Goal: Find specific page/section: Find specific page/section

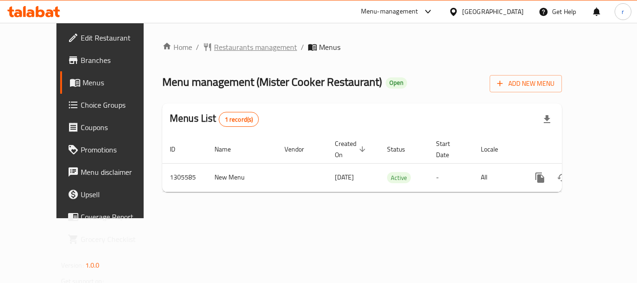
click at [214, 49] on span "Restaurants management" at bounding box center [255, 47] width 83 height 11
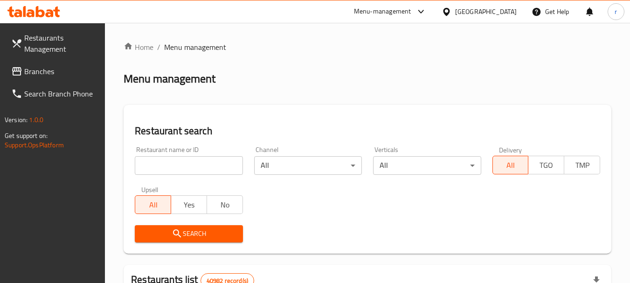
click at [178, 161] on input "search" at bounding box center [189, 165] width 108 height 19
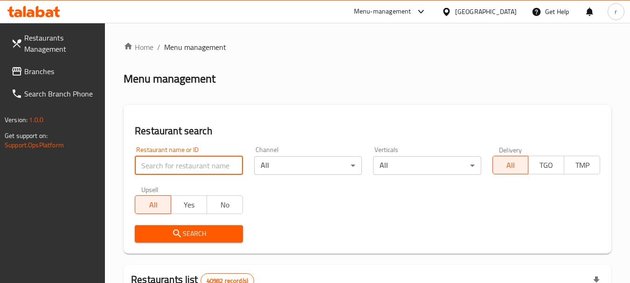
paste input "703408"
type input "703408"
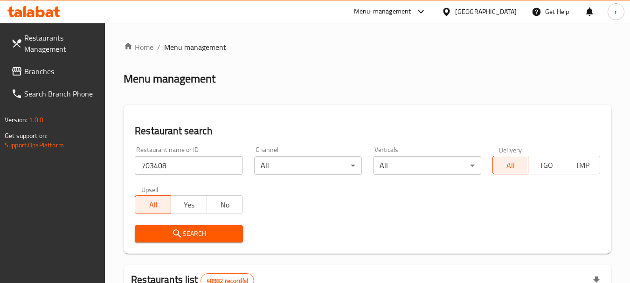
click at [184, 235] on span "Search" at bounding box center [188, 234] width 93 height 12
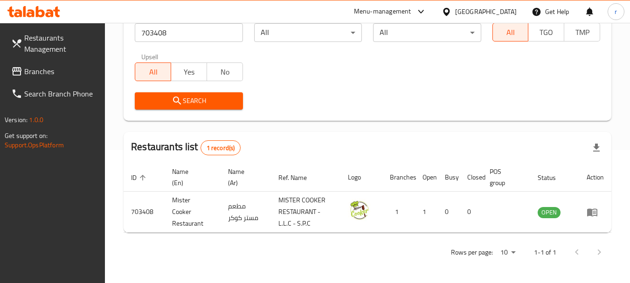
click at [38, 64] on link "Branches" at bounding box center [55, 71] width 102 height 22
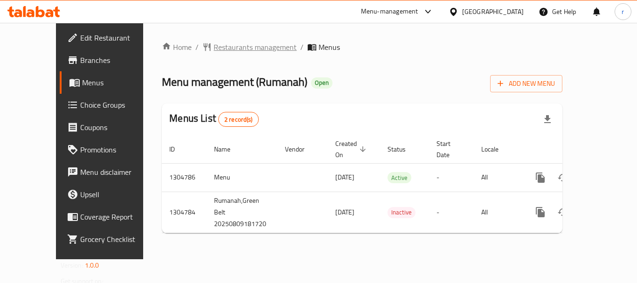
click at [217, 51] on span "Restaurants management" at bounding box center [255, 47] width 83 height 11
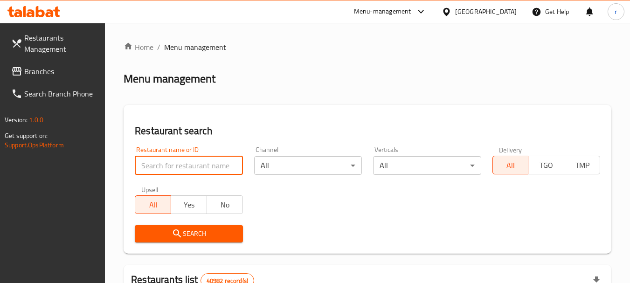
click at [184, 163] on input "search" at bounding box center [189, 165] width 108 height 19
paste input "703422"
type input "703422"
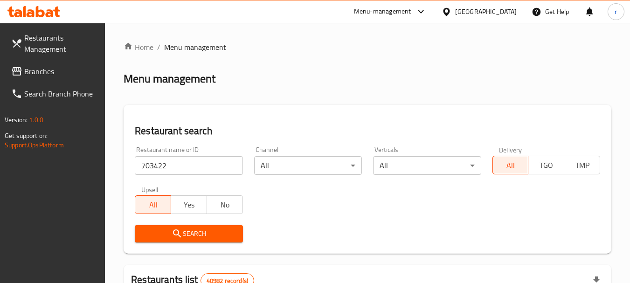
click at [185, 229] on span "Search" at bounding box center [188, 234] width 93 height 12
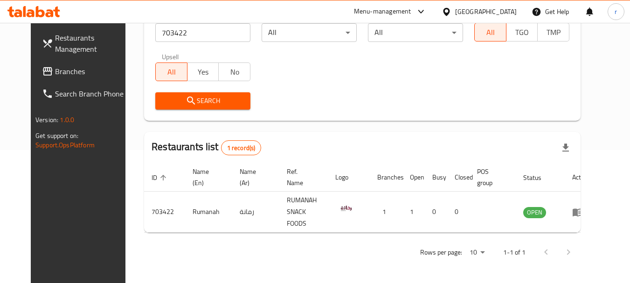
scroll to position [125, 0]
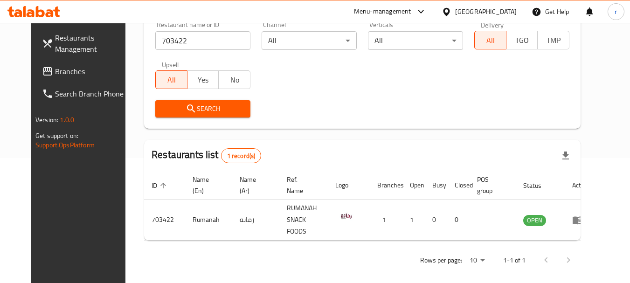
click at [55, 67] on span "Branches" at bounding box center [92, 71] width 74 height 11
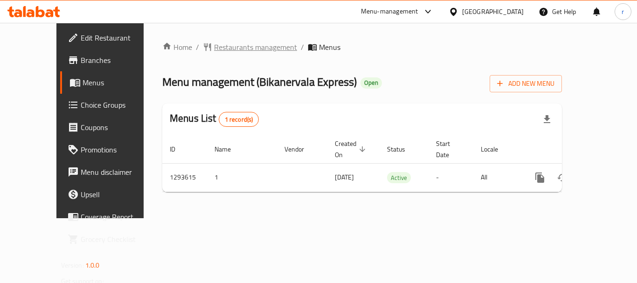
click at [237, 48] on span "Restaurants management" at bounding box center [255, 47] width 83 height 11
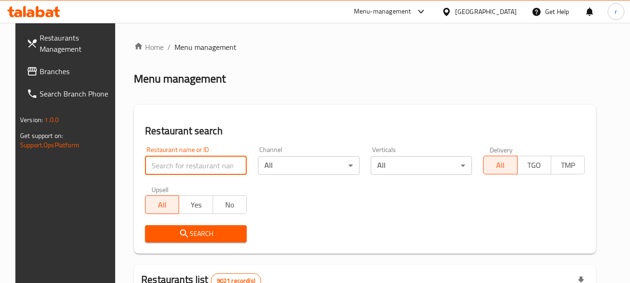
click at [180, 164] on input "search" at bounding box center [196, 165] width 102 height 19
paste input "699621"
type input "699621"
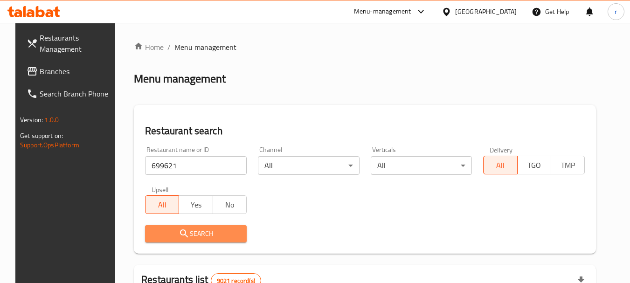
click at [190, 229] on span "Search" at bounding box center [195, 234] width 87 height 12
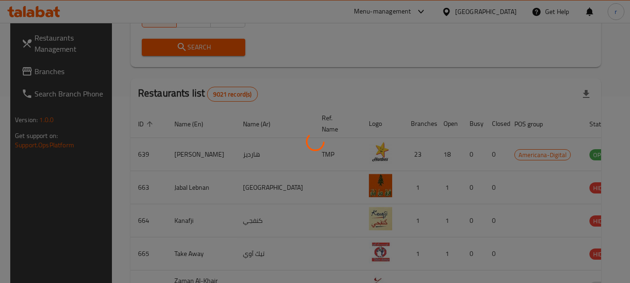
scroll to position [133, 0]
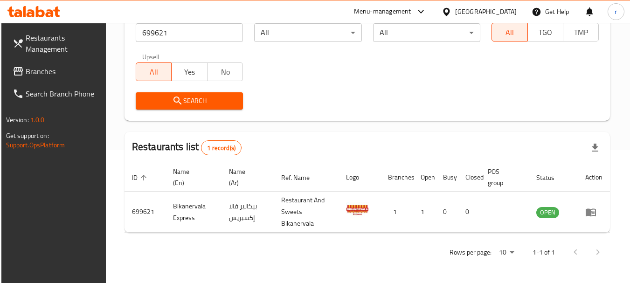
click at [511, 16] on div "[GEOGRAPHIC_DATA]" at bounding box center [486, 12] width 62 height 10
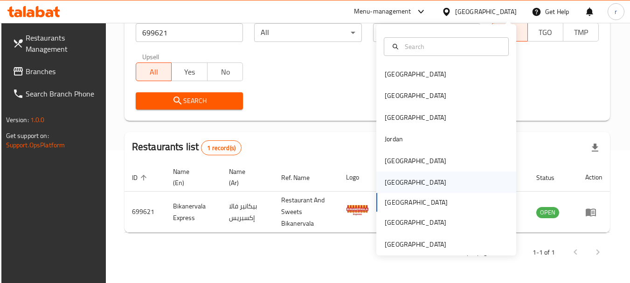
click at [394, 185] on div "[GEOGRAPHIC_DATA]" at bounding box center [416, 182] width 62 height 10
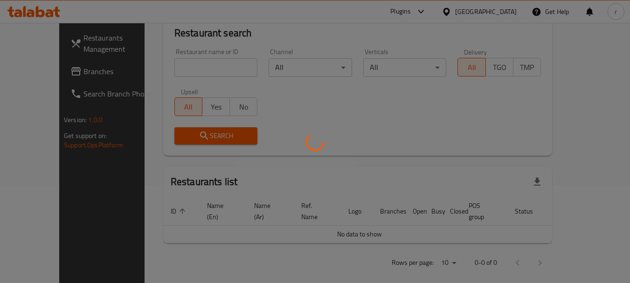
scroll to position [133, 0]
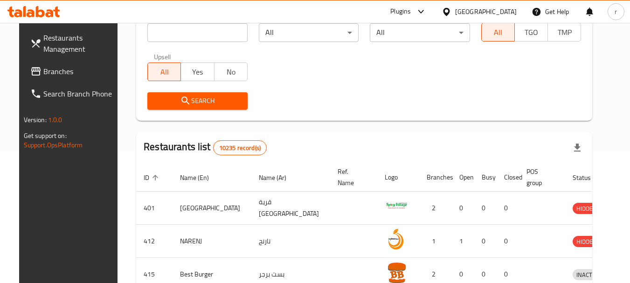
click at [47, 70] on span "Branches" at bounding box center [80, 71] width 74 height 11
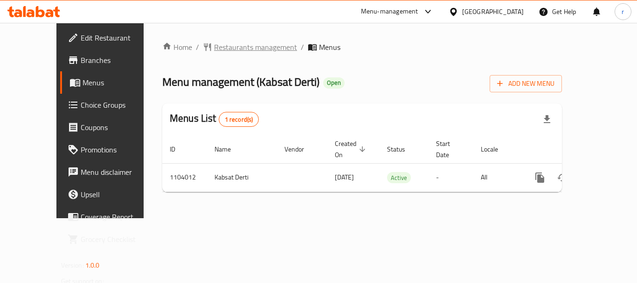
click at [214, 47] on span "Restaurants management" at bounding box center [255, 47] width 83 height 11
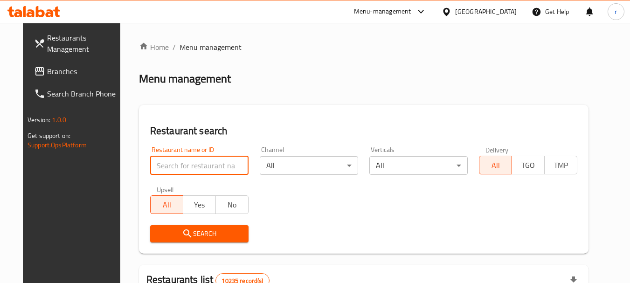
click at [181, 170] on input "search" at bounding box center [199, 165] width 98 height 19
paste input "665310"
type input "665310"
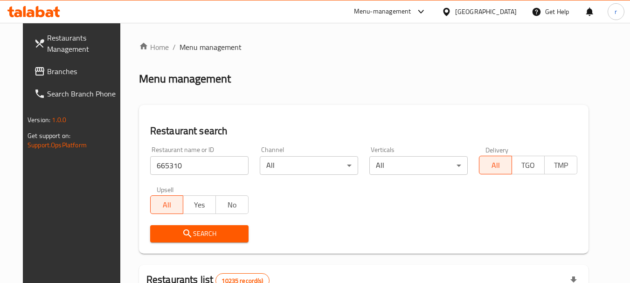
click at [182, 234] on icon "submit" at bounding box center [187, 233] width 11 height 11
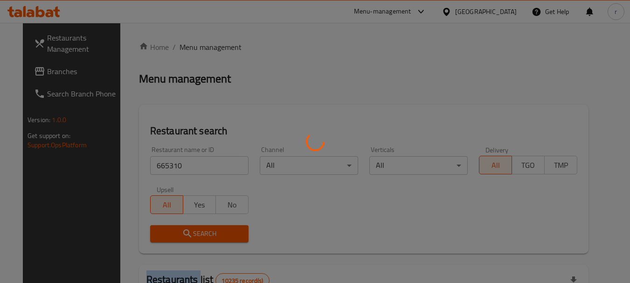
click at [181, 234] on div at bounding box center [315, 141] width 630 height 283
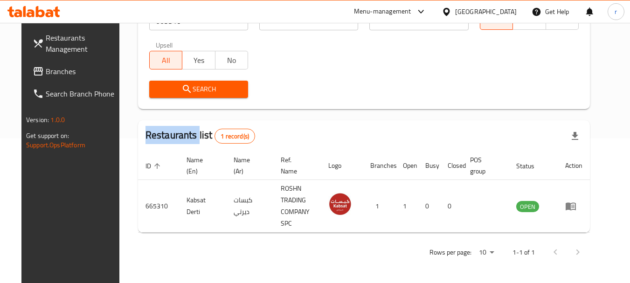
scroll to position [125, 0]
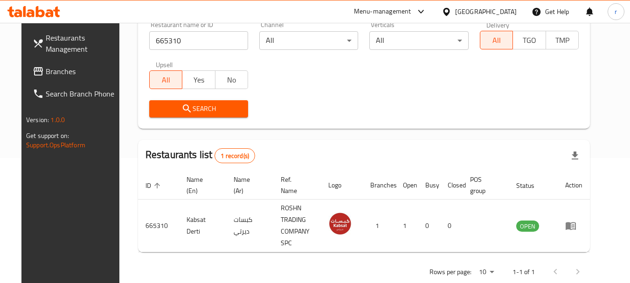
click at [502, 5] on div "[GEOGRAPHIC_DATA]" at bounding box center [479, 11] width 90 height 22
click at [500, 7] on div "[GEOGRAPHIC_DATA]" at bounding box center [486, 12] width 62 height 10
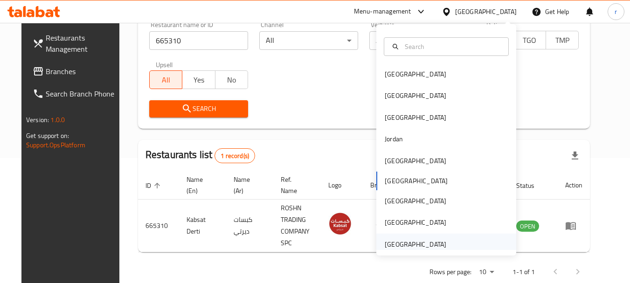
click at [404, 248] on div "[GEOGRAPHIC_DATA]" at bounding box center [416, 244] width 62 height 10
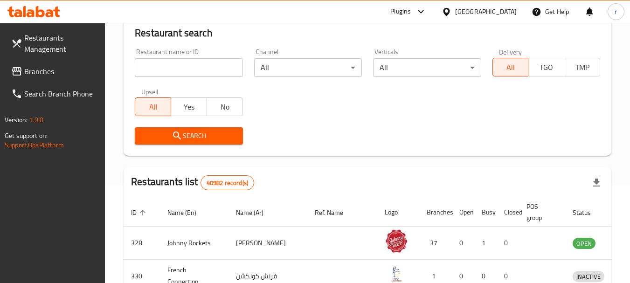
scroll to position [125, 0]
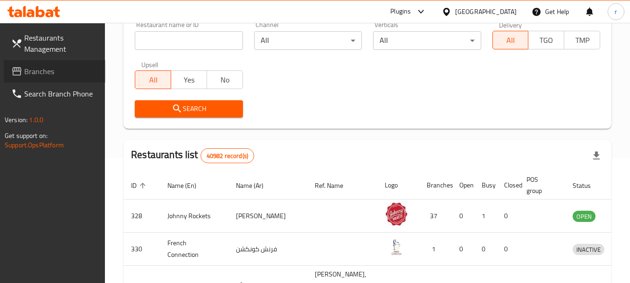
click at [37, 74] on span "Branches" at bounding box center [61, 71] width 74 height 11
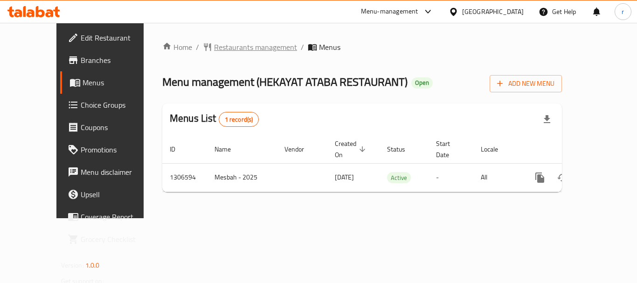
click at [242, 53] on span "Restaurants management" at bounding box center [255, 47] width 83 height 11
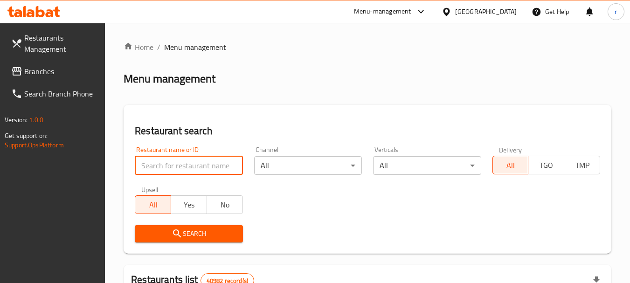
click at [185, 163] on input "search" at bounding box center [189, 165] width 108 height 19
paste input "704169"
type input "704169"
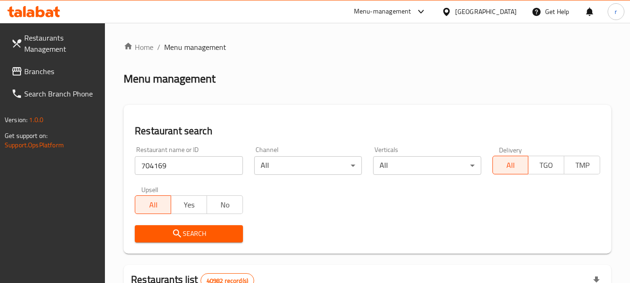
click at [180, 229] on icon "submit" at bounding box center [177, 233] width 11 height 11
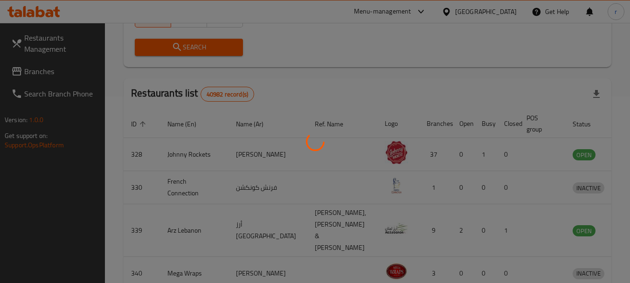
scroll to position [133, 0]
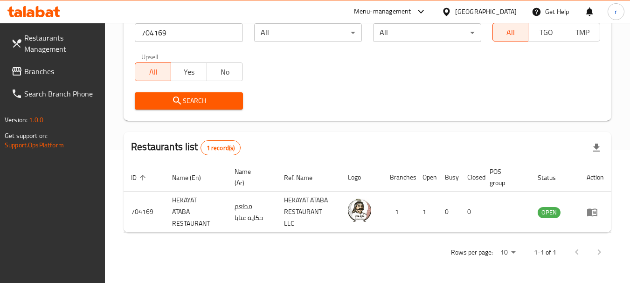
click at [487, 11] on div "[GEOGRAPHIC_DATA]" at bounding box center [486, 12] width 62 height 10
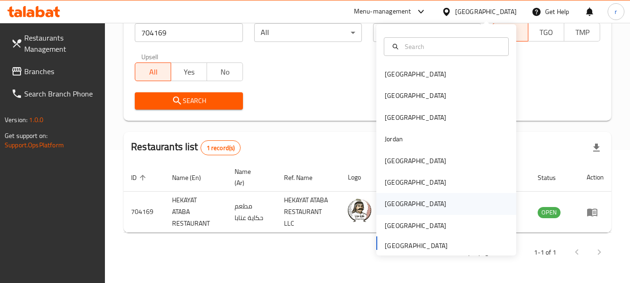
click at [388, 201] on div "[GEOGRAPHIC_DATA]" at bounding box center [416, 204] width 62 height 10
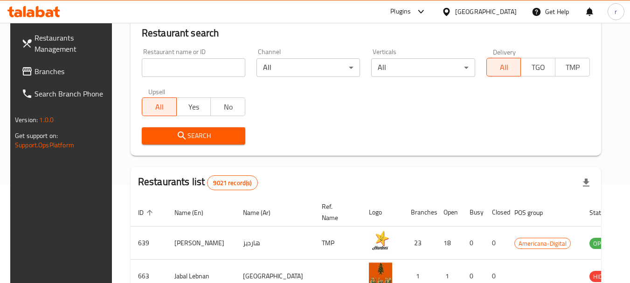
scroll to position [133, 0]
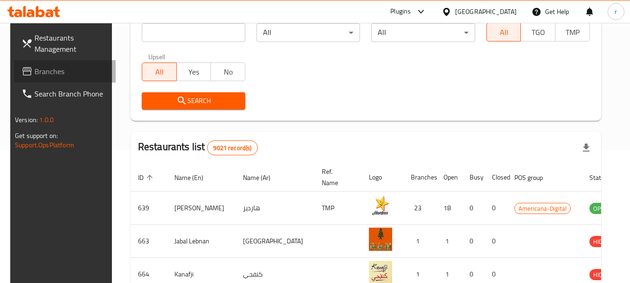
click at [39, 68] on span "Branches" at bounding box center [72, 71] width 74 height 11
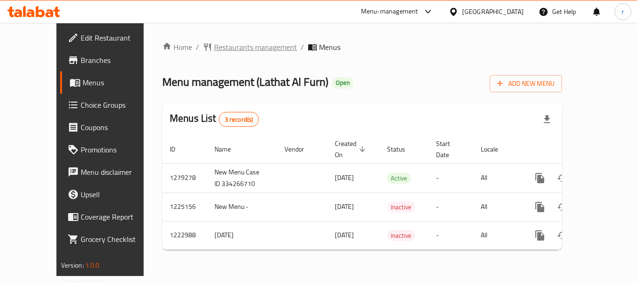
click at [214, 47] on span "Restaurants management" at bounding box center [255, 47] width 83 height 11
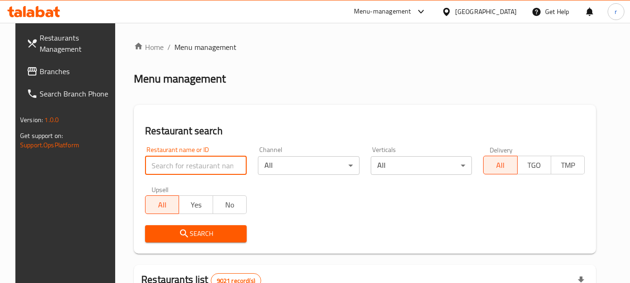
click at [168, 165] on input "search" at bounding box center [196, 165] width 102 height 19
paste input "674233"
type input "674233"
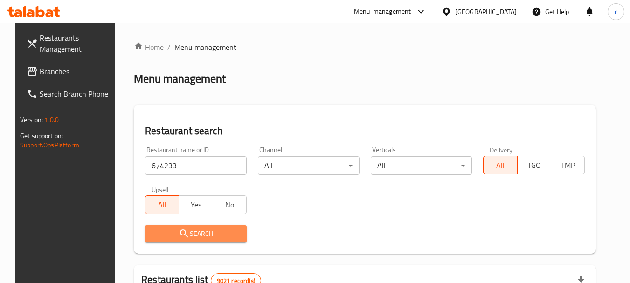
click at [182, 232] on icon "submit" at bounding box center [184, 233] width 11 height 11
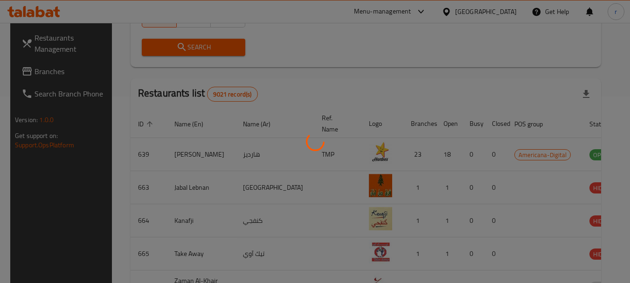
scroll to position [125, 0]
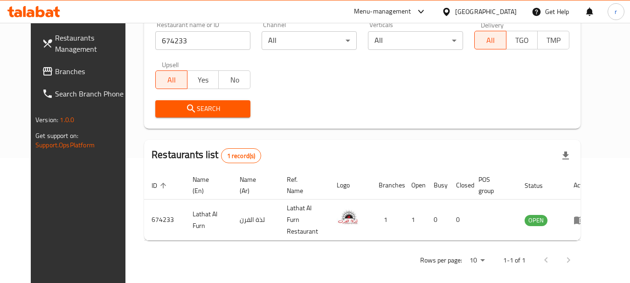
click at [516, 14] on div "[GEOGRAPHIC_DATA]" at bounding box center [486, 12] width 62 height 10
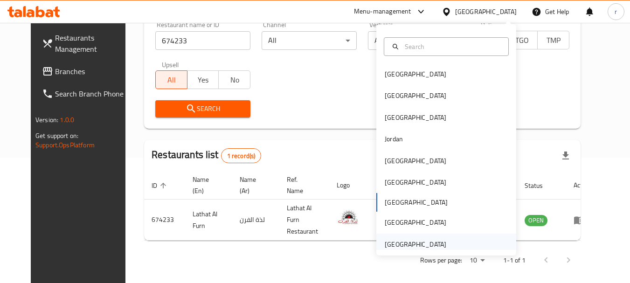
click at [398, 243] on div "[GEOGRAPHIC_DATA]" at bounding box center [416, 244] width 62 height 10
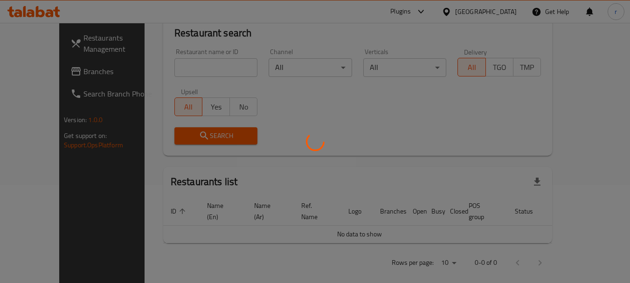
scroll to position [125, 0]
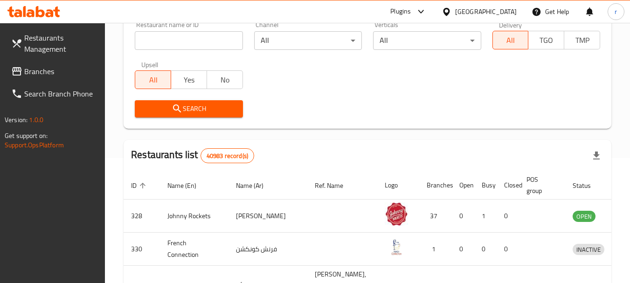
click at [44, 71] on span "Branches" at bounding box center [61, 71] width 74 height 11
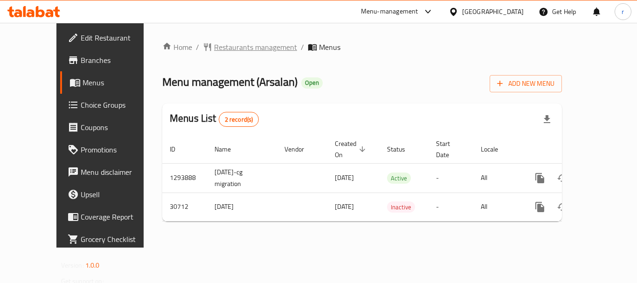
click at [232, 48] on span "Restaurants management" at bounding box center [255, 47] width 83 height 11
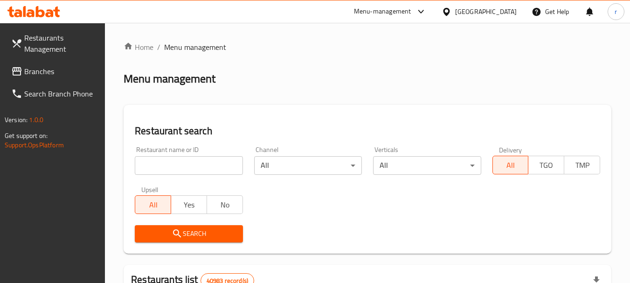
click at [173, 161] on input "search" at bounding box center [189, 165] width 108 height 19
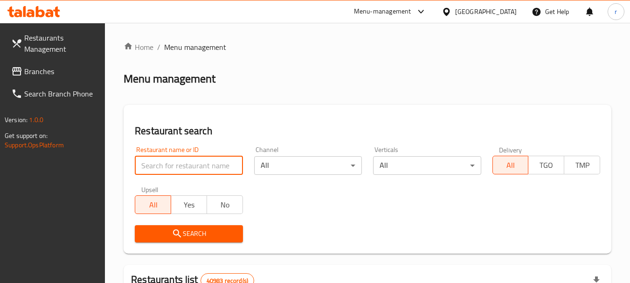
paste input "15743"
type input "15743"
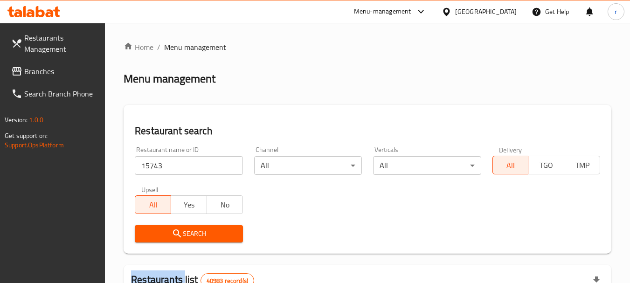
click at [174, 242] on div "Search" at bounding box center [188, 234] width 119 height 28
click at [178, 235] on icon "submit" at bounding box center [177, 233] width 8 height 8
click at [178, 235] on div at bounding box center [315, 141] width 630 height 283
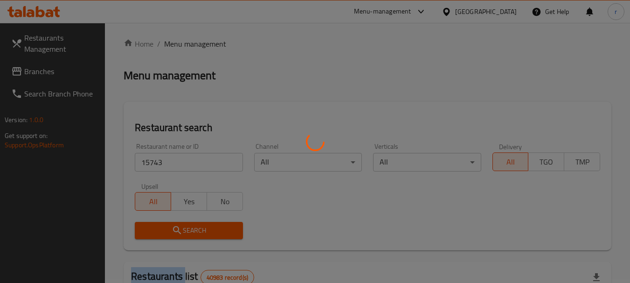
scroll to position [93, 0]
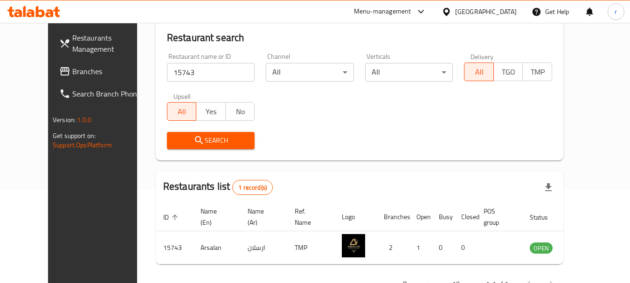
click at [492, 18] on div "[GEOGRAPHIC_DATA]" at bounding box center [479, 11] width 90 height 22
click at [477, 13] on div "[GEOGRAPHIC_DATA]" at bounding box center [486, 12] width 62 height 10
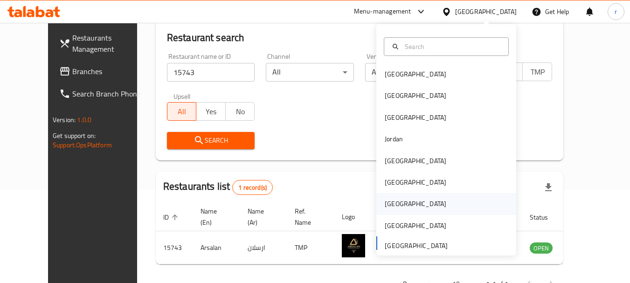
click at [389, 196] on div "[GEOGRAPHIC_DATA]" at bounding box center [415, 203] width 76 height 21
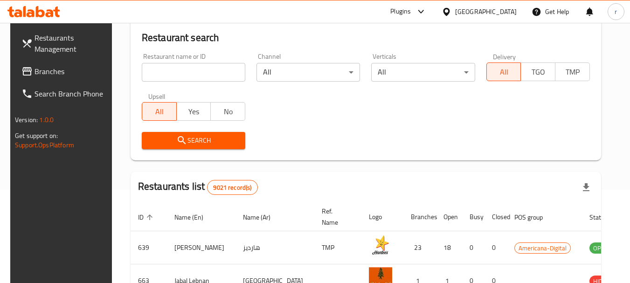
click at [194, 70] on input "search" at bounding box center [194, 72] width 104 height 19
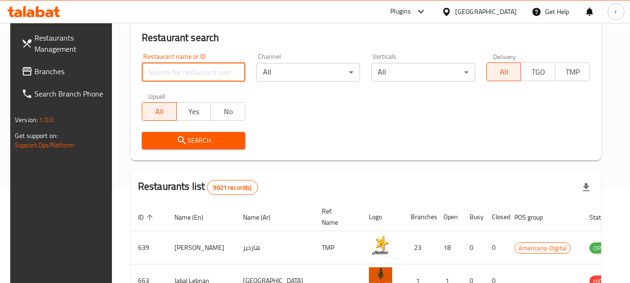
paste input "767200"
type input "767200"
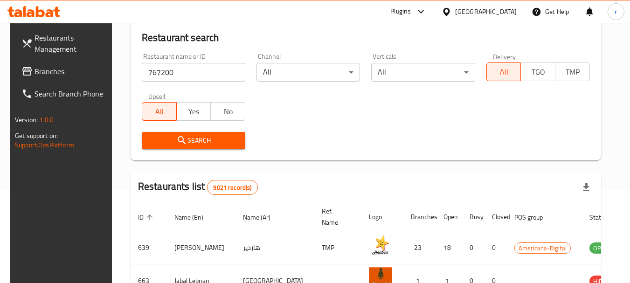
click at [186, 134] on button "Search" at bounding box center [194, 140] width 104 height 17
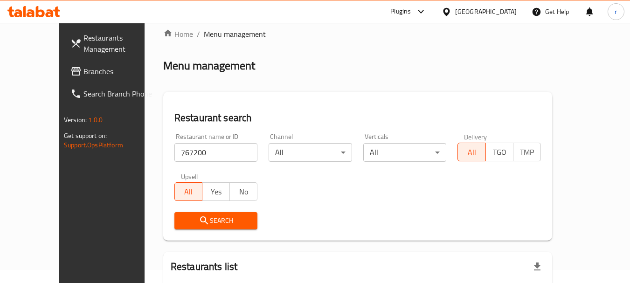
scroll to position [5, 0]
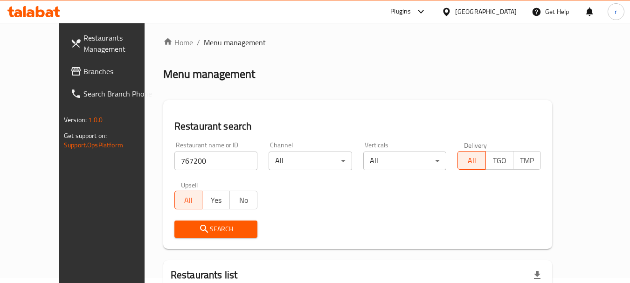
click at [196, 226] on span "Search" at bounding box center [216, 229] width 69 height 12
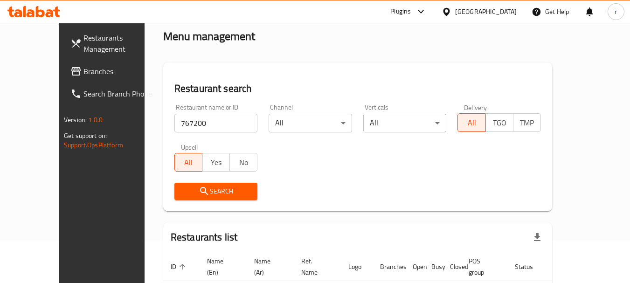
scroll to position [98, 0]
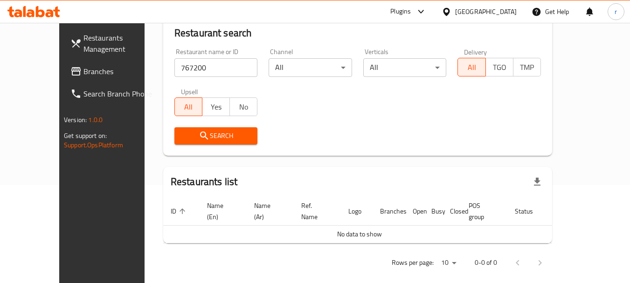
click at [504, 17] on div "Qatar" at bounding box center [479, 11] width 90 height 22
click at [509, 13] on div "Qatar" at bounding box center [486, 12] width 62 height 10
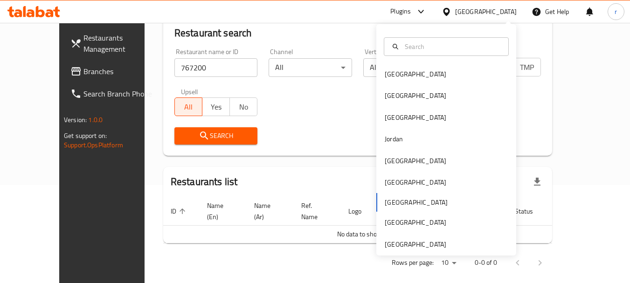
click at [387, 202] on div "Bahrain Egypt Iraq Jordan Kuwait Oman Qatar Saudi Arabia United Arab Emirates" at bounding box center [446, 159] width 140 height 192
click at [387, 198] on div "[GEOGRAPHIC_DATA] [GEOGRAPHIC_DATA] [GEOGRAPHIC_DATA] [GEOGRAPHIC_DATA] [GEOGRA…" at bounding box center [446, 159] width 140 height 192
click at [407, 45] on input "text" at bounding box center [452, 47] width 102 height 10
click at [385, 164] on div "Kuwait" at bounding box center [416, 161] width 62 height 10
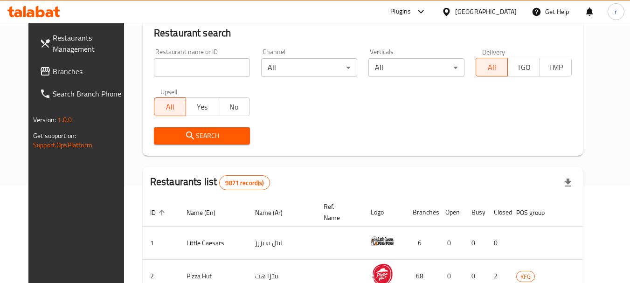
click at [506, 14] on div "Kuwait" at bounding box center [486, 12] width 62 height 10
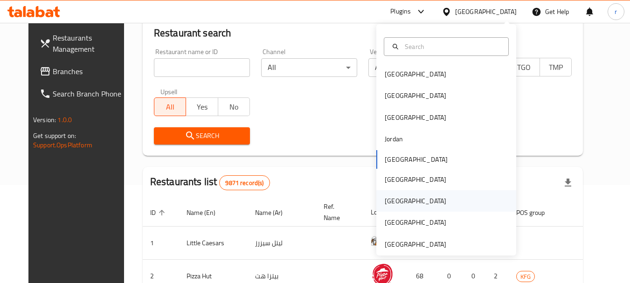
click at [402, 205] on div "Qatar" at bounding box center [446, 200] width 140 height 21
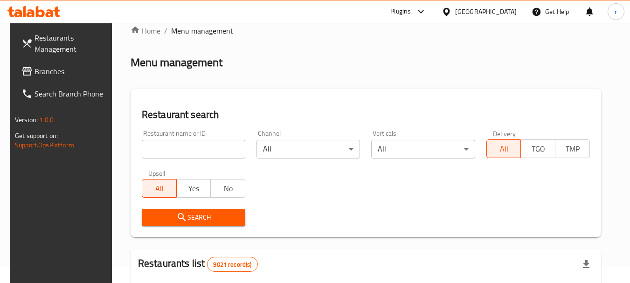
scroll to position [5, 0]
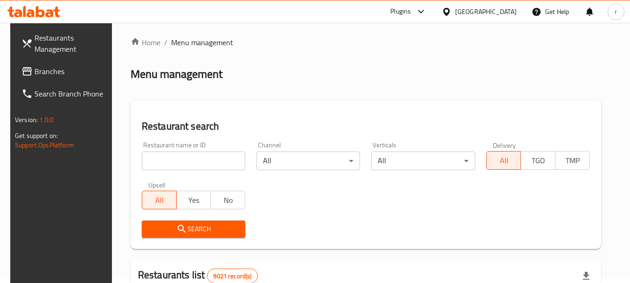
click at [39, 73] on span "Branches" at bounding box center [72, 71] width 74 height 11
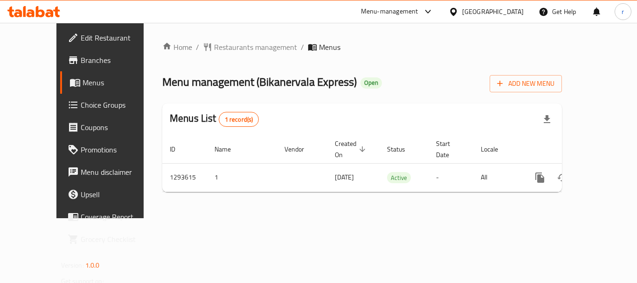
click at [225, 44] on span "Restaurants management" at bounding box center [255, 47] width 83 height 11
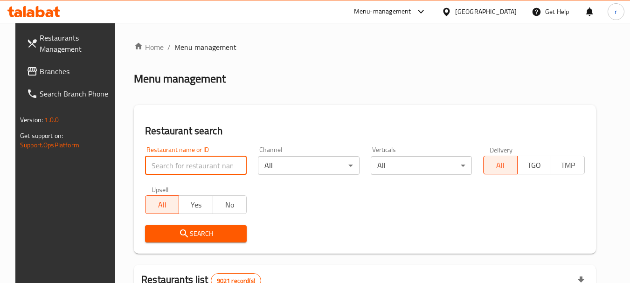
click at [172, 165] on input "search" at bounding box center [196, 165] width 102 height 19
paste input "699621"
type input "699621"
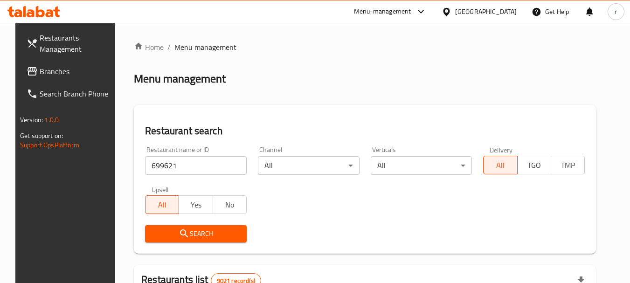
click at [184, 235] on span "Search" at bounding box center [195, 234] width 87 height 12
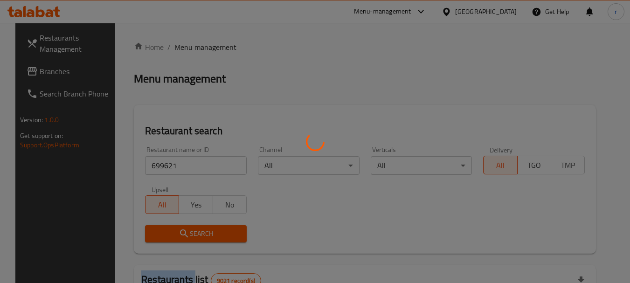
click at [184, 235] on div at bounding box center [315, 141] width 630 height 283
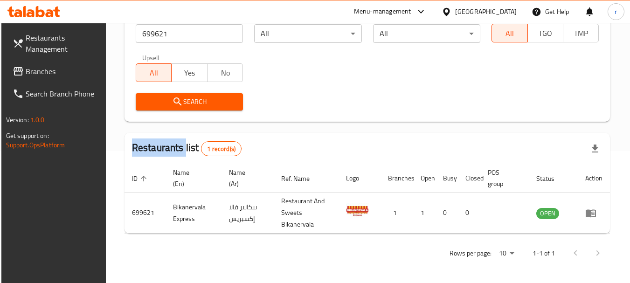
scroll to position [133, 0]
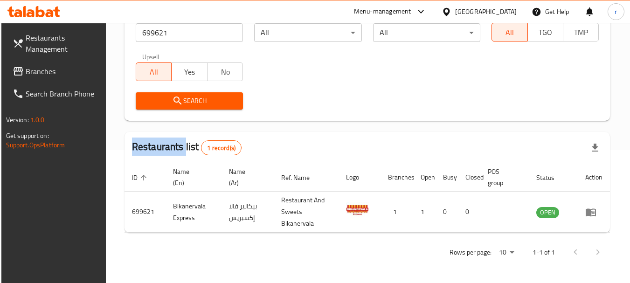
click at [51, 66] on span "Branches" at bounding box center [63, 71] width 74 height 11
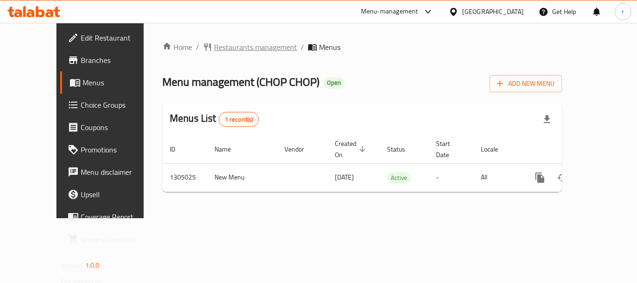
click at [228, 43] on span "Restaurants management" at bounding box center [255, 47] width 83 height 11
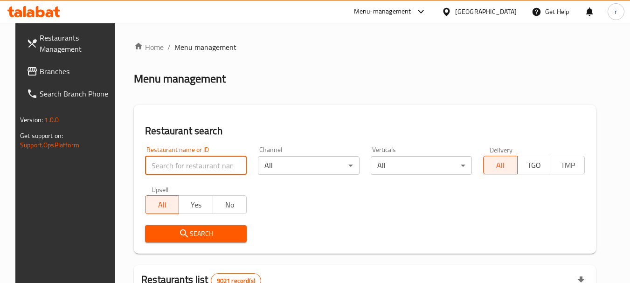
click at [191, 169] on input "search" at bounding box center [196, 165] width 102 height 19
paste input "703491"
type input "703491"
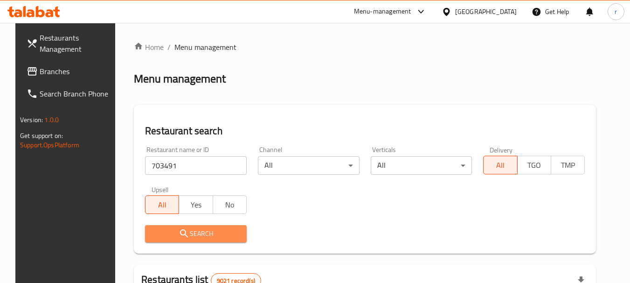
click at [214, 238] on span "Search" at bounding box center [195, 234] width 87 height 12
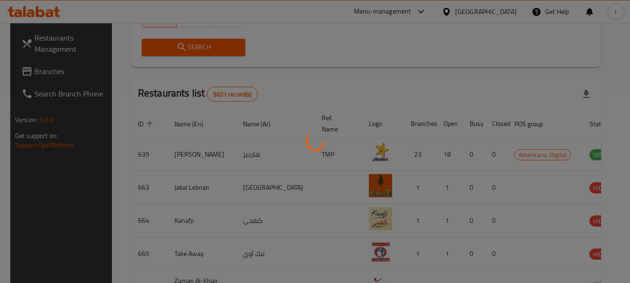
scroll to position [125, 0]
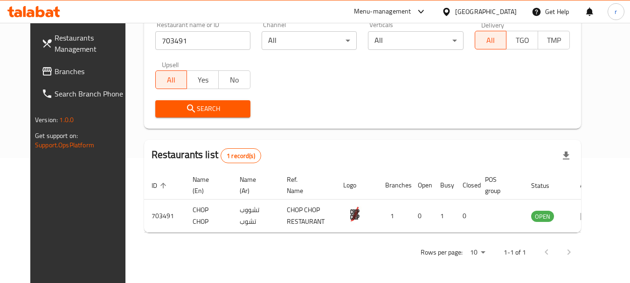
click at [502, 13] on div "Qatar" at bounding box center [486, 12] width 62 height 10
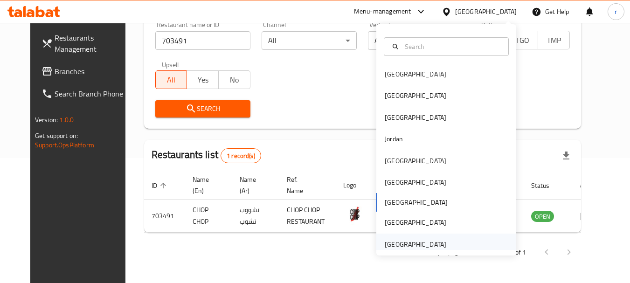
click at [404, 241] on div "[GEOGRAPHIC_DATA]" at bounding box center [416, 244] width 62 height 10
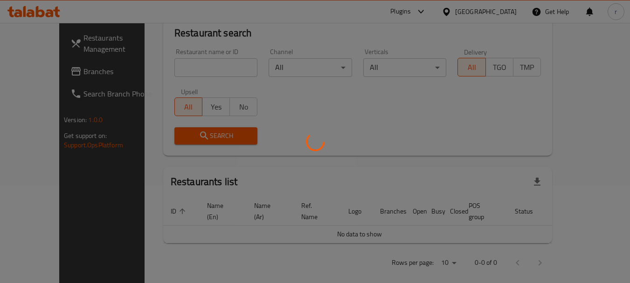
scroll to position [125, 0]
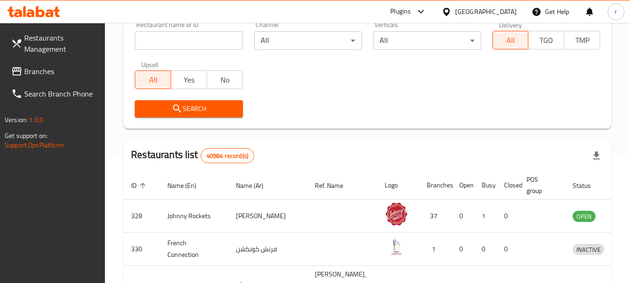
click at [27, 66] on span "Branches" at bounding box center [61, 71] width 74 height 11
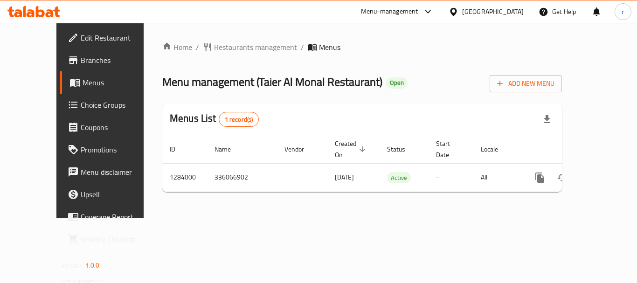
click at [215, 47] on span "Restaurants management" at bounding box center [255, 47] width 83 height 11
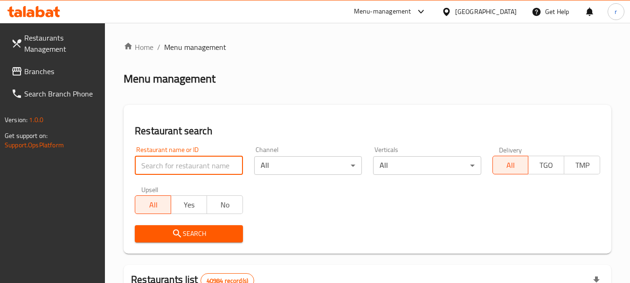
click at [185, 159] on input "search" at bounding box center [189, 165] width 108 height 19
paste input "695513"
type input "695513"
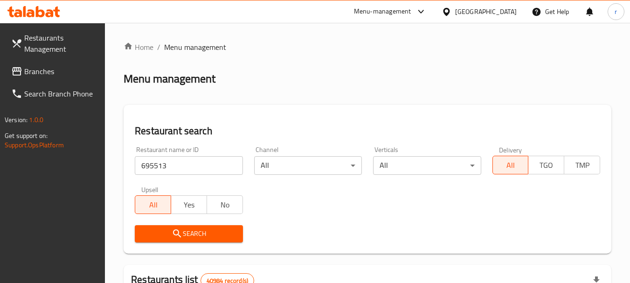
click at [187, 228] on span "Search" at bounding box center [188, 234] width 93 height 12
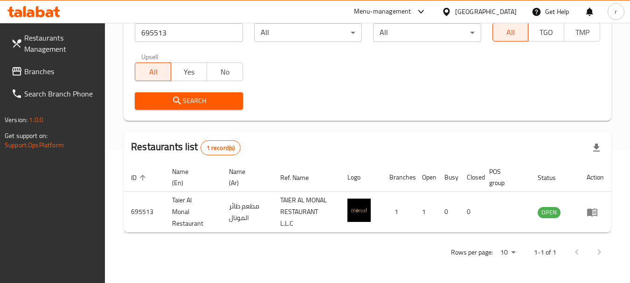
scroll to position [133, 0]
click at [21, 75] on icon at bounding box center [16, 71] width 9 height 8
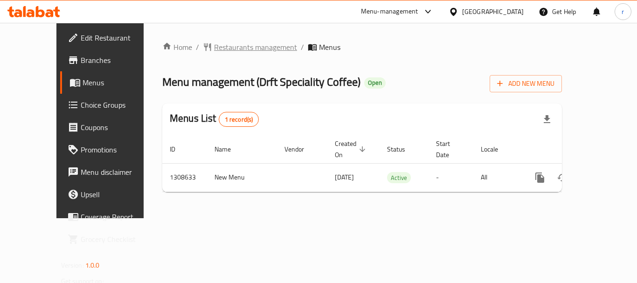
click at [214, 44] on span "Restaurants management" at bounding box center [255, 47] width 83 height 11
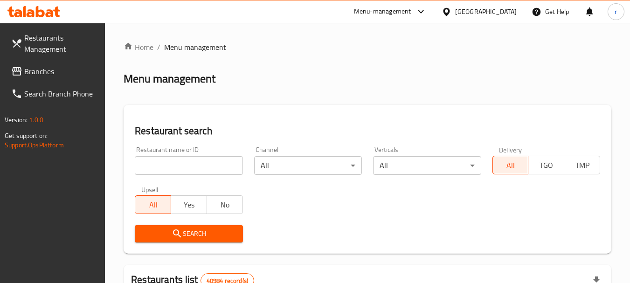
click at [183, 164] on input "search" at bounding box center [189, 165] width 108 height 19
paste input "704870"
type input "704870"
click at [174, 232] on icon "submit" at bounding box center [177, 233] width 11 height 11
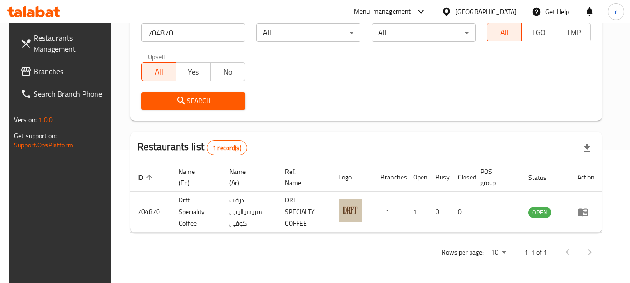
scroll to position [133, 0]
click at [34, 67] on span "Branches" at bounding box center [71, 71] width 74 height 11
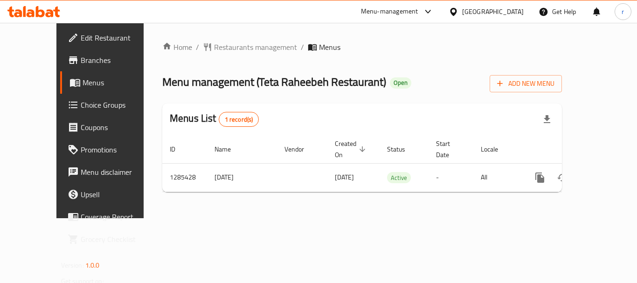
click at [214, 49] on span "Restaurants management" at bounding box center [255, 47] width 83 height 11
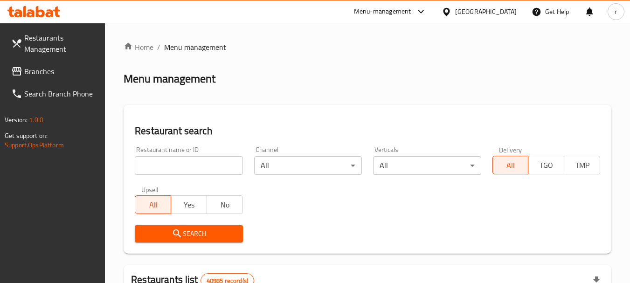
click at [173, 164] on input "search" at bounding box center [189, 165] width 108 height 19
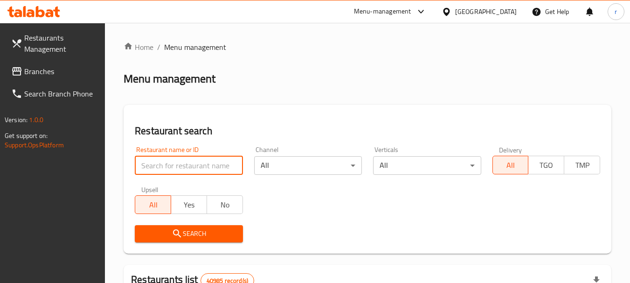
paste input "695874"
type input "695874"
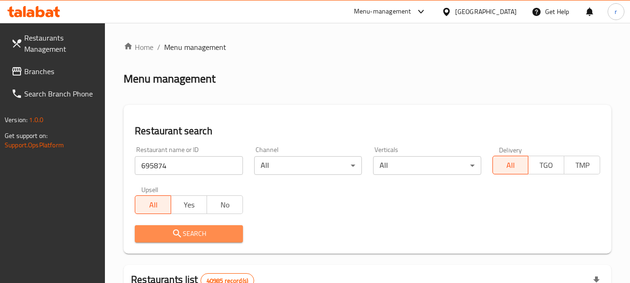
click at [182, 233] on icon "submit" at bounding box center [177, 233] width 11 height 11
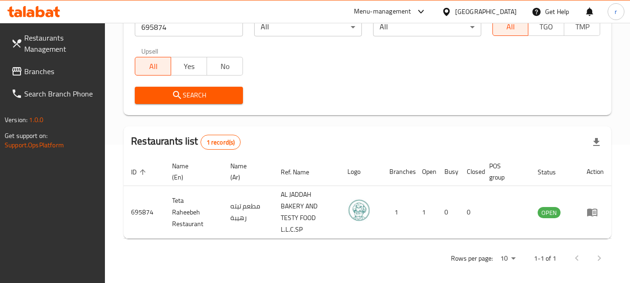
scroll to position [145, 0]
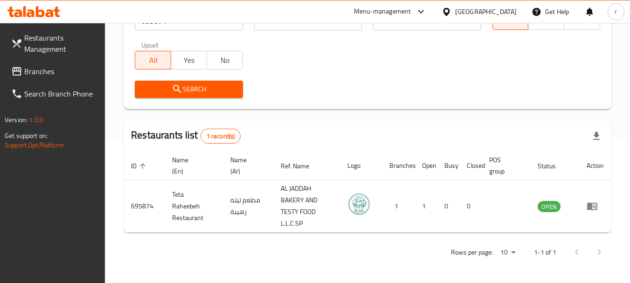
click at [31, 72] on span "Branches" at bounding box center [61, 71] width 74 height 11
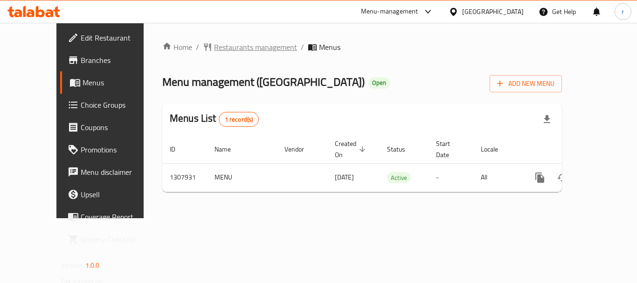
click at [217, 51] on span "Restaurants management" at bounding box center [255, 47] width 83 height 11
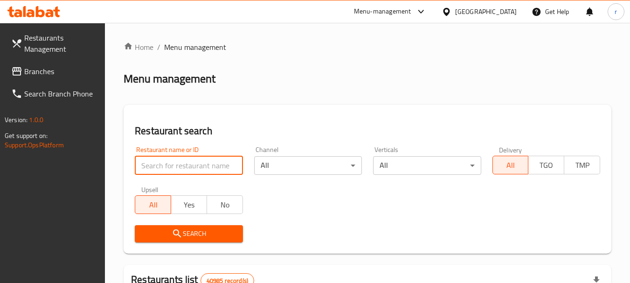
click at [180, 164] on input "search" at bounding box center [189, 165] width 108 height 19
paste input "704686"
type input "704686"
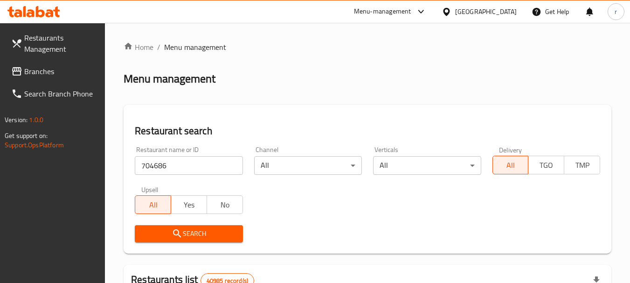
click at [175, 233] on icon "submit" at bounding box center [177, 233] width 11 height 11
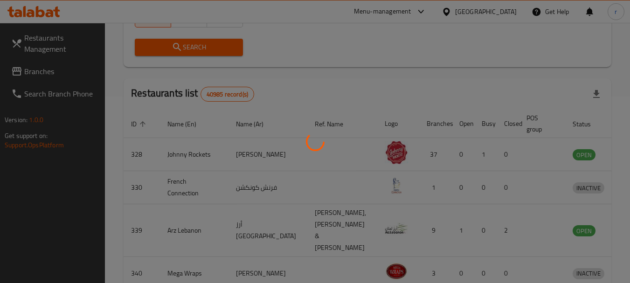
scroll to position [133, 0]
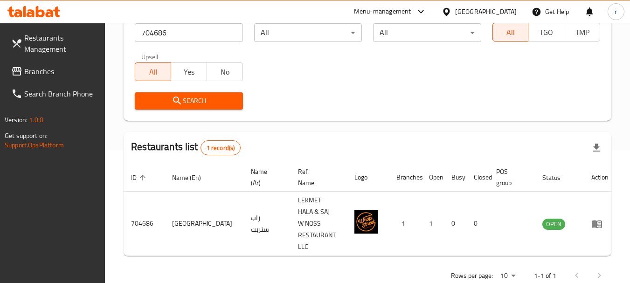
click at [494, 11] on div "[GEOGRAPHIC_DATA]" at bounding box center [486, 12] width 62 height 10
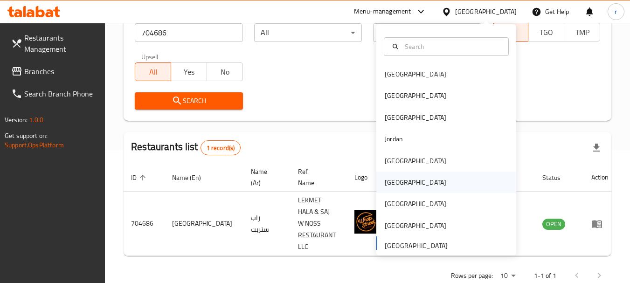
click at [391, 181] on div "Oman" at bounding box center [416, 182] width 62 height 10
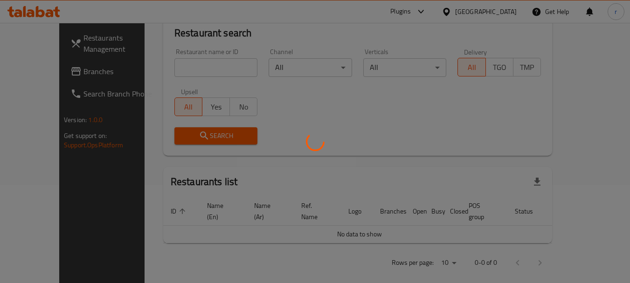
scroll to position [133, 0]
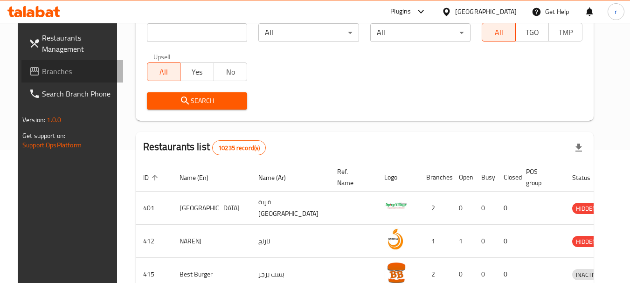
click at [42, 69] on span "Branches" at bounding box center [79, 71] width 74 height 11
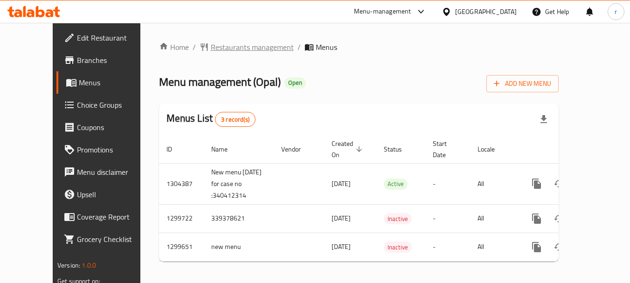
click at [217, 52] on span "Restaurants management" at bounding box center [252, 47] width 83 height 11
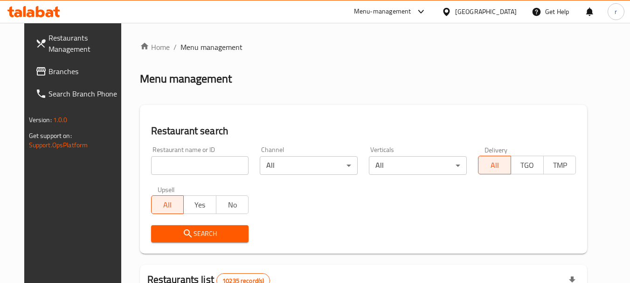
click at [155, 166] on input "search" at bounding box center [200, 165] width 98 height 19
paste input "701453"
type input "701453"
click at [182, 233] on icon "submit" at bounding box center [187, 233] width 11 height 11
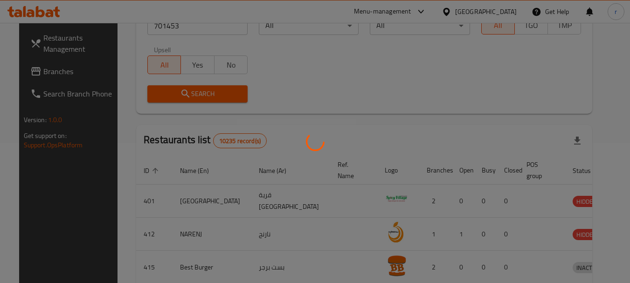
scroll to position [125, 0]
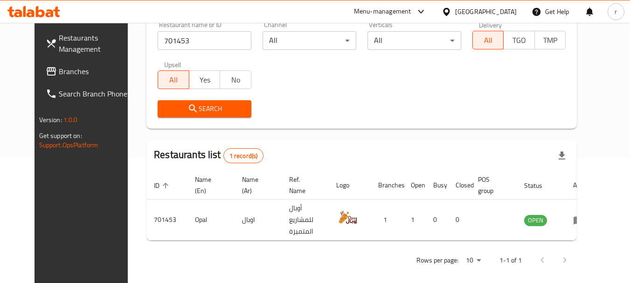
click at [514, 6] on div "Oman" at bounding box center [479, 11] width 90 height 22
click at [507, 12] on div "Oman" at bounding box center [486, 12] width 62 height 10
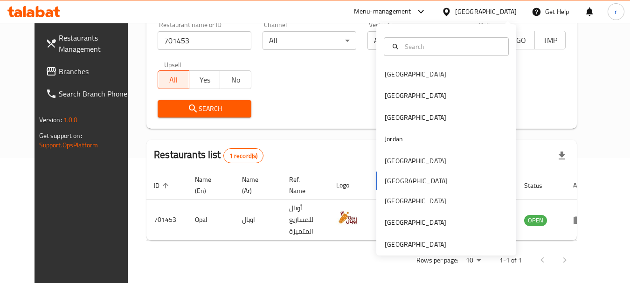
click at [399, 250] on div "Bahrain Egypt Iraq Jordan Kuwait Oman Qatar Saudi Arabia United Arab Emirates" at bounding box center [446, 139] width 140 height 231
click at [397, 250] on div "Bahrain Egypt Iraq Jordan Kuwait Oman Qatar Saudi Arabia United Arab Emirates" at bounding box center [446, 139] width 140 height 231
click at [392, 239] on div "[GEOGRAPHIC_DATA]" at bounding box center [416, 244] width 62 height 10
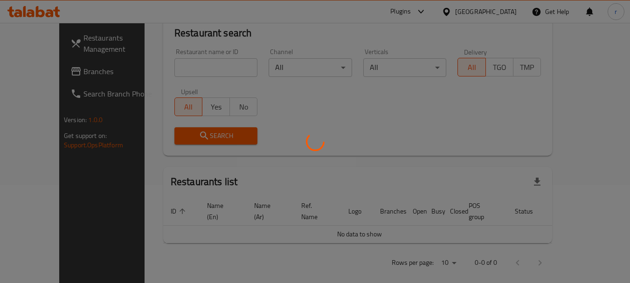
scroll to position [125, 0]
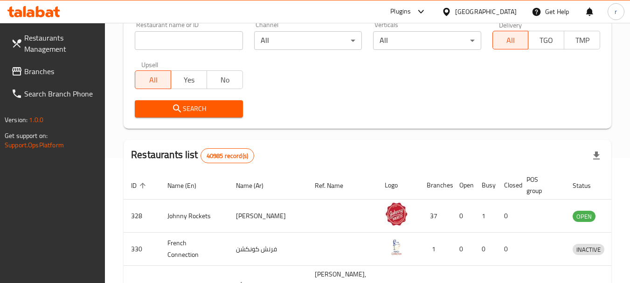
click at [47, 66] on span "Branches" at bounding box center [61, 71] width 74 height 11
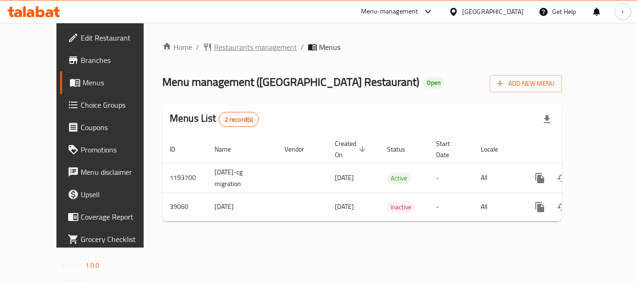
click at [214, 49] on span "Restaurants management" at bounding box center [255, 47] width 83 height 11
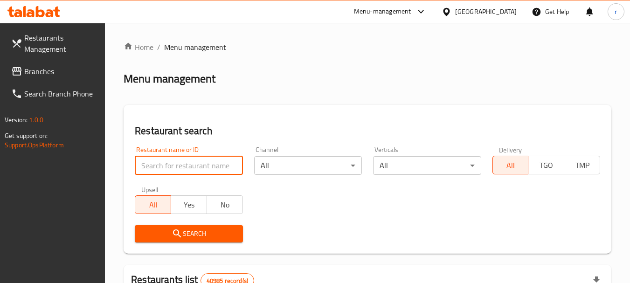
click at [175, 165] on input "search" at bounding box center [189, 165] width 108 height 19
paste input "20309"
type input "20309"
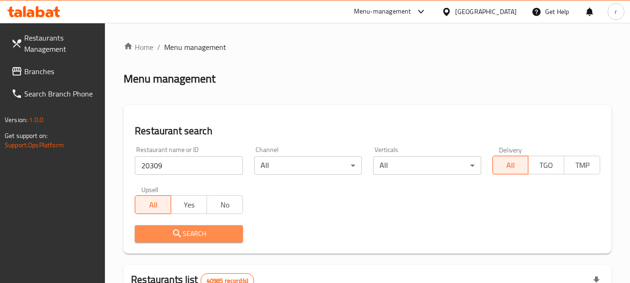
click at [180, 227] on button "Search" at bounding box center [189, 233] width 108 height 17
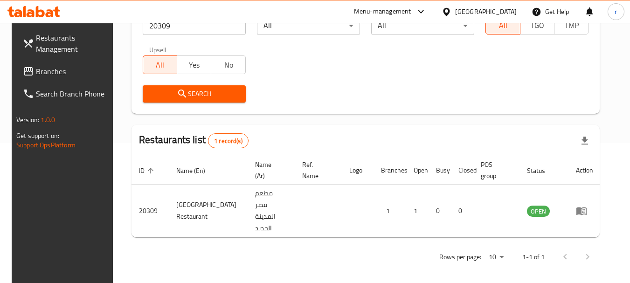
scroll to position [125, 0]
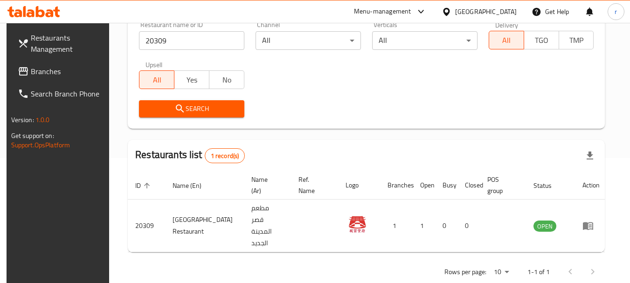
click at [37, 74] on span "Branches" at bounding box center [68, 71] width 74 height 11
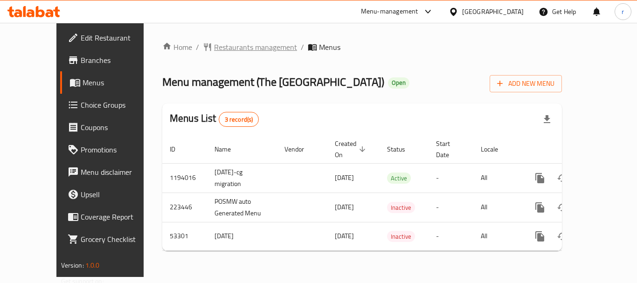
click at [233, 48] on span "Restaurants management" at bounding box center [255, 47] width 83 height 11
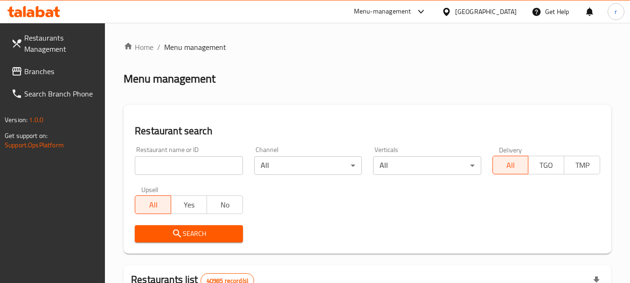
click at [179, 164] on input "search" at bounding box center [189, 165] width 108 height 19
paste input "11470"
type input "11470"
click at [170, 234] on span "Search" at bounding box center [188, 234] width 93 height 12
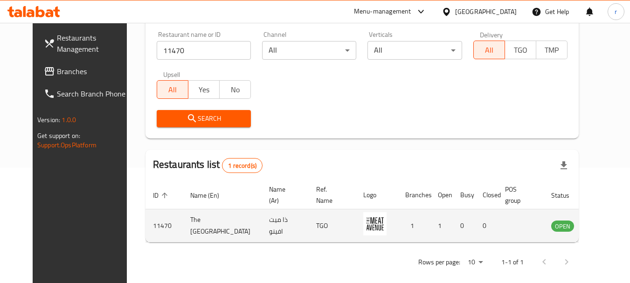
scroll to position [121, 0]
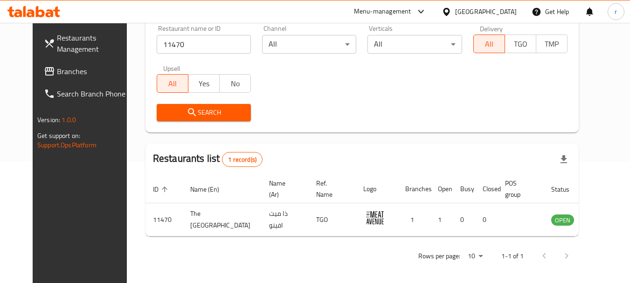
click at [44, 74] on span at bounding box center [50, 71] width 13 height 11
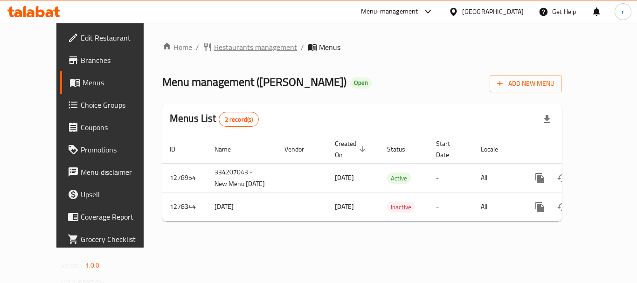
click at [214, 49] on span "Restaurants management" at bounding box center [255, 47] width 83 height 11
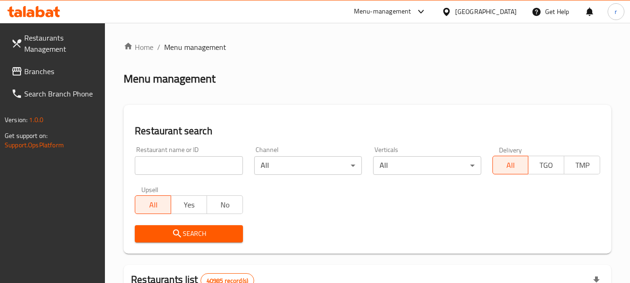
click at [175, 168] on input "search" at bounding box center [189, 165] width 108 height 19
paste input "692881"
type input "692881"
click at [173, 240] on button "Search" at bounding box center [189, 233] width 108 height 17
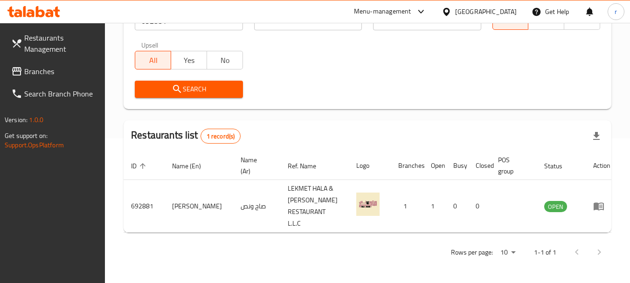
scroll to position [133, 0]
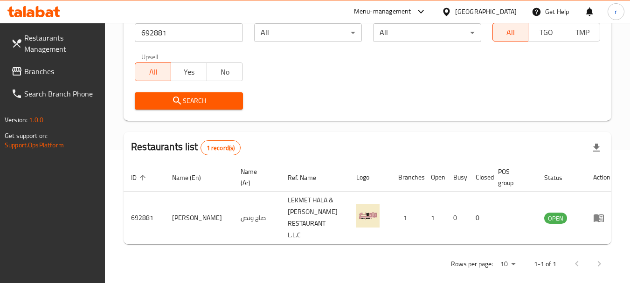
click at [37, 63] on link "Branches" at bounding box center [55, 71] width 102 height 22
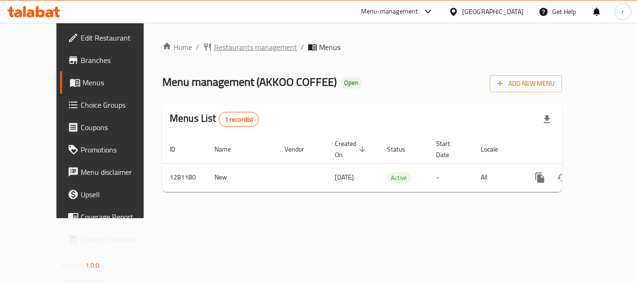
click at [214, 49] on span "Restaurants management" at bounding box center [255, 47] width 83 height 11
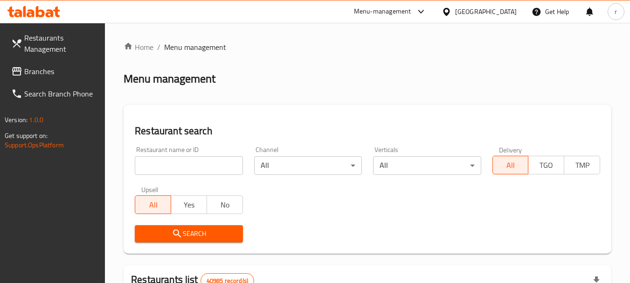
click at [182, 163] on div at bounding box center [315, 141] width 630 height 283
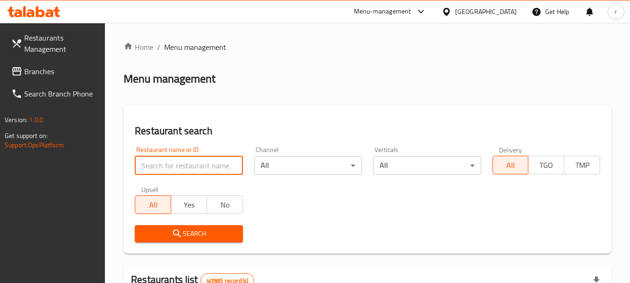
click at [182, 163] on input "search" at bounding box center [189, 165] width 108 height 19
paste input "694209"
type input "694209"
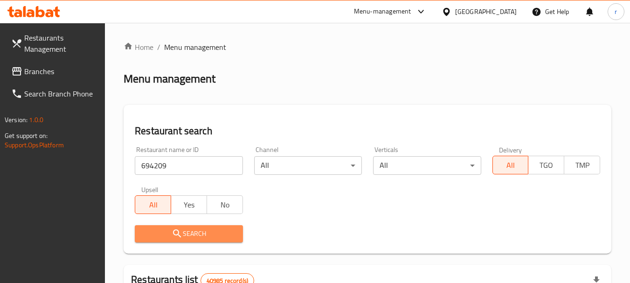
click at [178, 230] on icon "submit" at bounding box center [177, 233] width 8 height 8
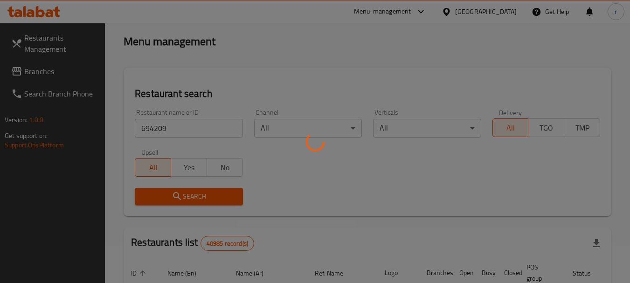
scroll to position [93, 0]
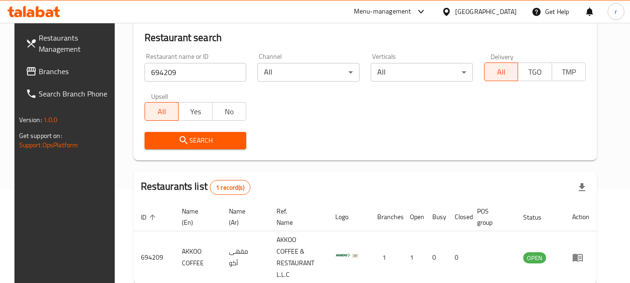
click at [496, 13] on div "[GEOGRAPHIC_DATA]" at bounding box center [486, 12] width 62 height 10
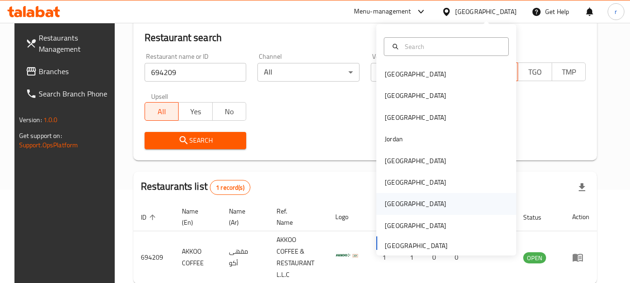
click at [397, 200] on div "[GEOGRAPHIC_DATA]" at bounding box center [415, 203] width 76 height 21
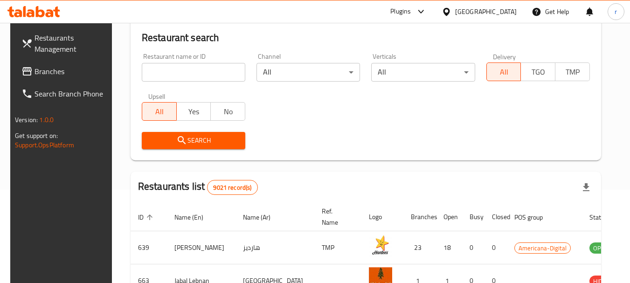
click at [38, 76] on span "Branches" at bounding box center [72, 71] width 74 height 11
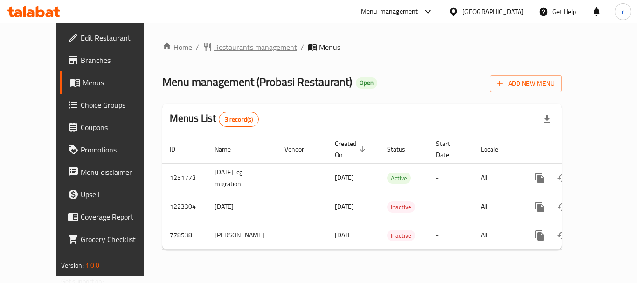
click at [214, 44] on span "Restaurants management" at bounding box center [255, 47] width 83 height 11
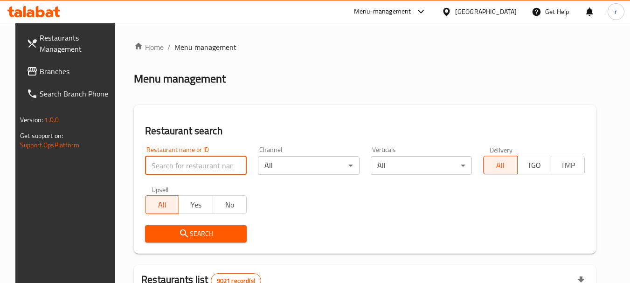
click at [175, 168] on input "search" at bounding box center [196, 165] width 102 height 19
paste input "652480"
type input "652480"
click at [169, 234] on span "Search" at bounding box center [195, 234] width 87 height 12
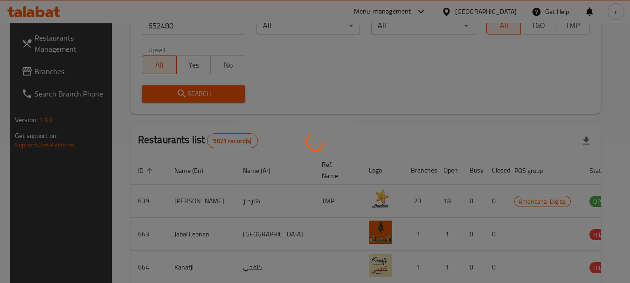
scroll to position [125, 0]
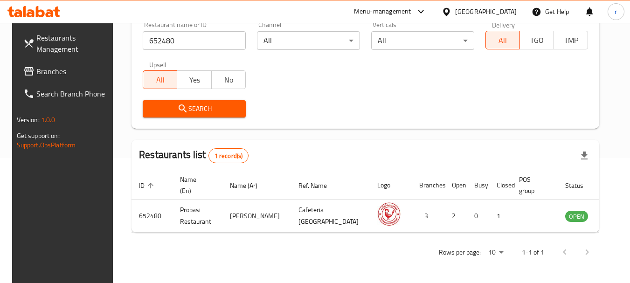
click at [518, 11] on div "[GEOGRAPHIC_DATA]" at bounding box center [479, 11] width 90 height 22
click at [506, 9] on div "[GEOGRAPHIC_DATA]" at bounding box center [486, 12] width 62 height 10
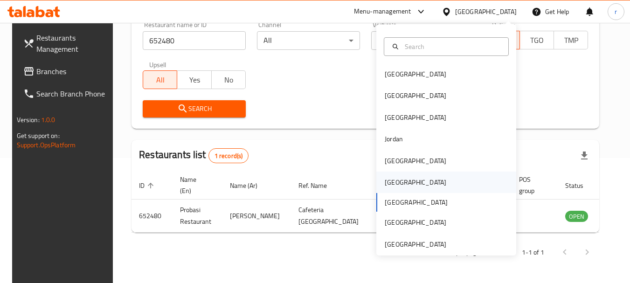
click at [387, 183] on div "[GEOGRAPHIC_DATA]" at bounding box center [416, 182] width 62 height 10
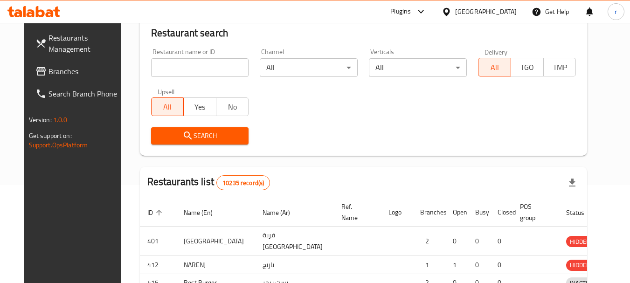
scroll to position [125, 0]
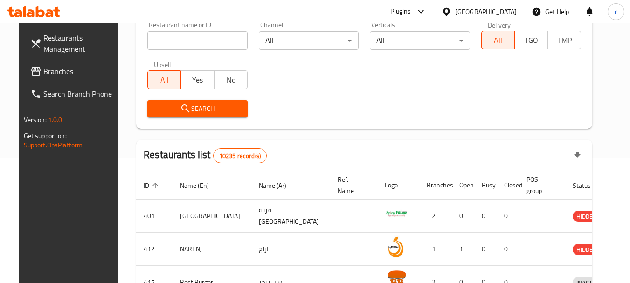
click at [30, 69] on icon at bounding box center [35, 71] width 11 height 11
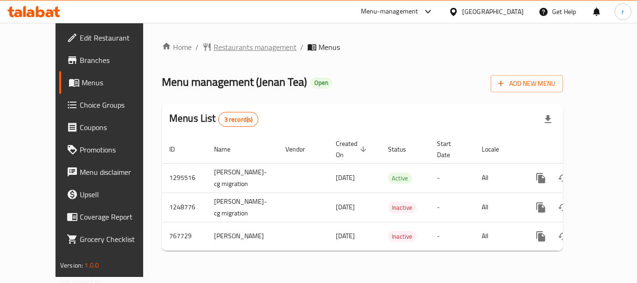
click at [218, 45] on span "Restaurants management" at bounding box center [255, 47] width 83 height 11
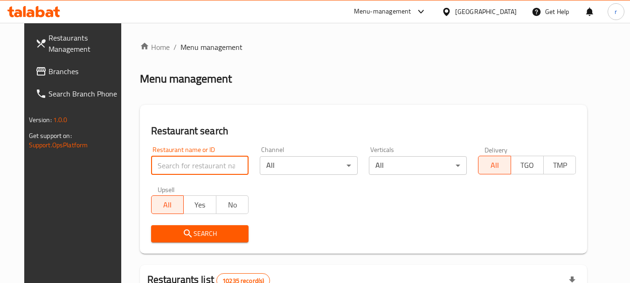
click at [168, 165] on input "search" at bounding box center [200, 165] width 98 height 19
paste input "650826"
type input "650826"
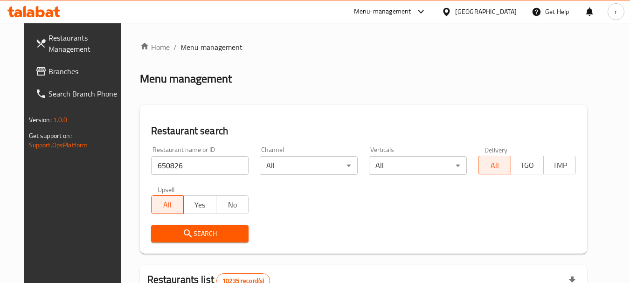
click at [186, 232] on span "Search" at bounding box center [200, 234] width 83 height 12
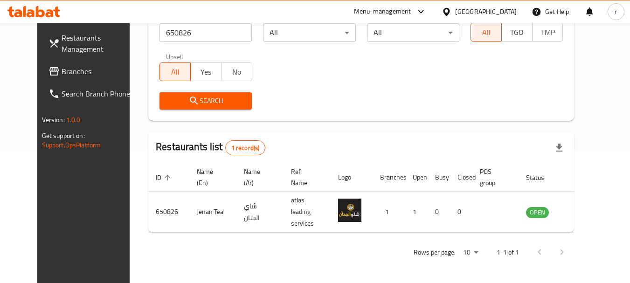
scroll to position [125, 0]
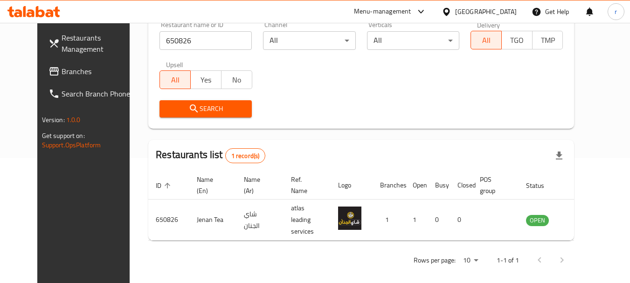
drag, startPoint x: 517, startPoint y: 4, endPoint x: 506, endPoint y: 8, distance: 11.1
click at [516, 4] on div "[GEOGRAPHIC_DATA]" at bounding box center [479, 11] width 90 height 22
click at [506, 8] on div "[GEOGRAPHIC_DATA]" at bounding box center [486, 12] width 62 height 10
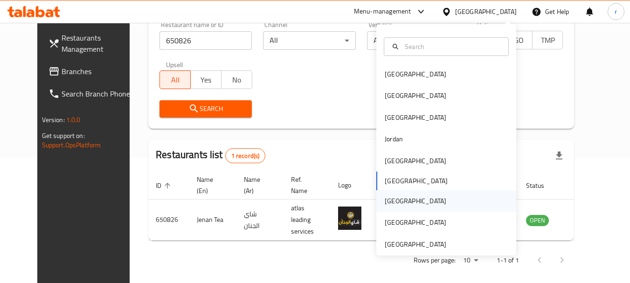
click at [385, 199] on div "[GEOGRAPHIC_DATA]" at bounding box center [416, 201] width 62 height 10
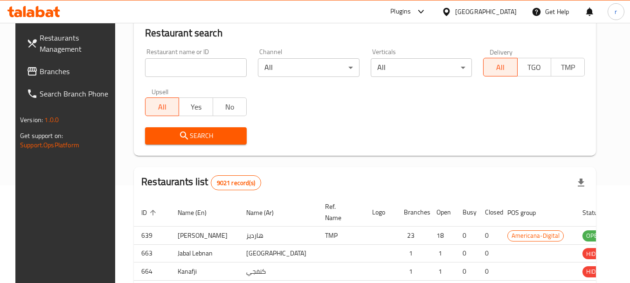
scroll to position [125, 0]
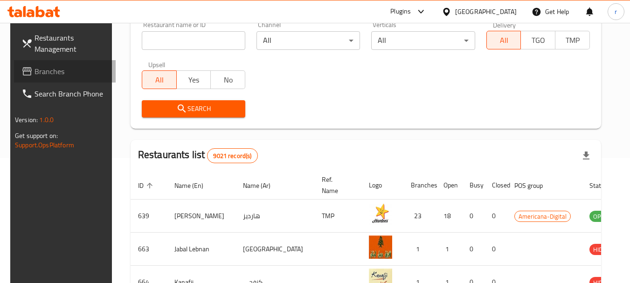
click at [43, 77] on span "Branches" at bounding box center [72, 71] width 74 height 11
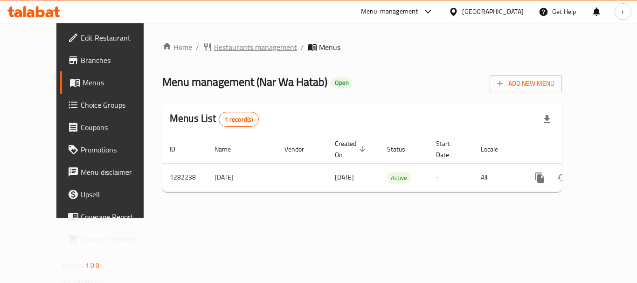
click at [222, 49] on span "Restaurants management" at bounding box center [255, 47] width 83 height 11
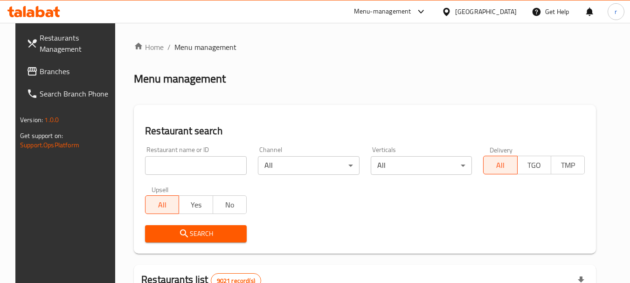
click at [185, 165] on input "search" at bounding box center [196, 165] width 102 height 19
paste input "694716"
type input "694716"
click at [184, 229] on span "Search" at bounding box center [195, 234] width 87 height 12
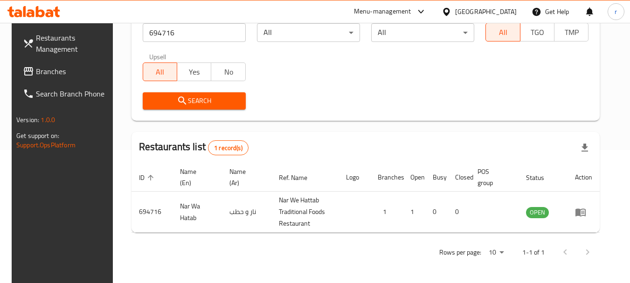
scroll to position [133, 0]
